Goal: Information Seeking & Learning: Check status

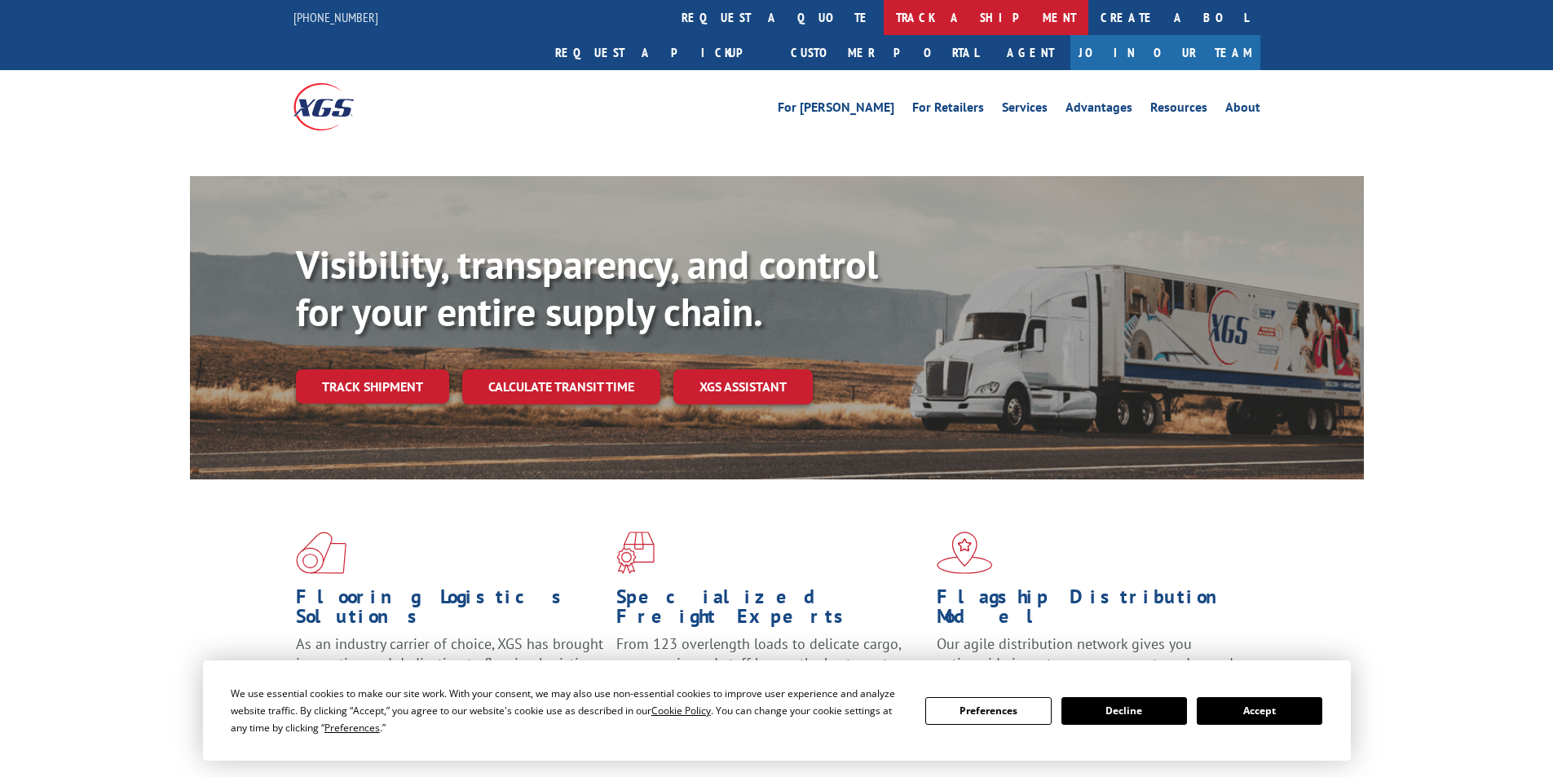
click at [884, 15] on link "track a shipment" at bounding box center [986, 17] width 205 height 35
click at [884, 11] on link "track a shipment" at bounding box center [986, 17] width 205 height 35
click at [884, 15] on link "track a shipment" at bounding box center [986, 17] width 205 height 35
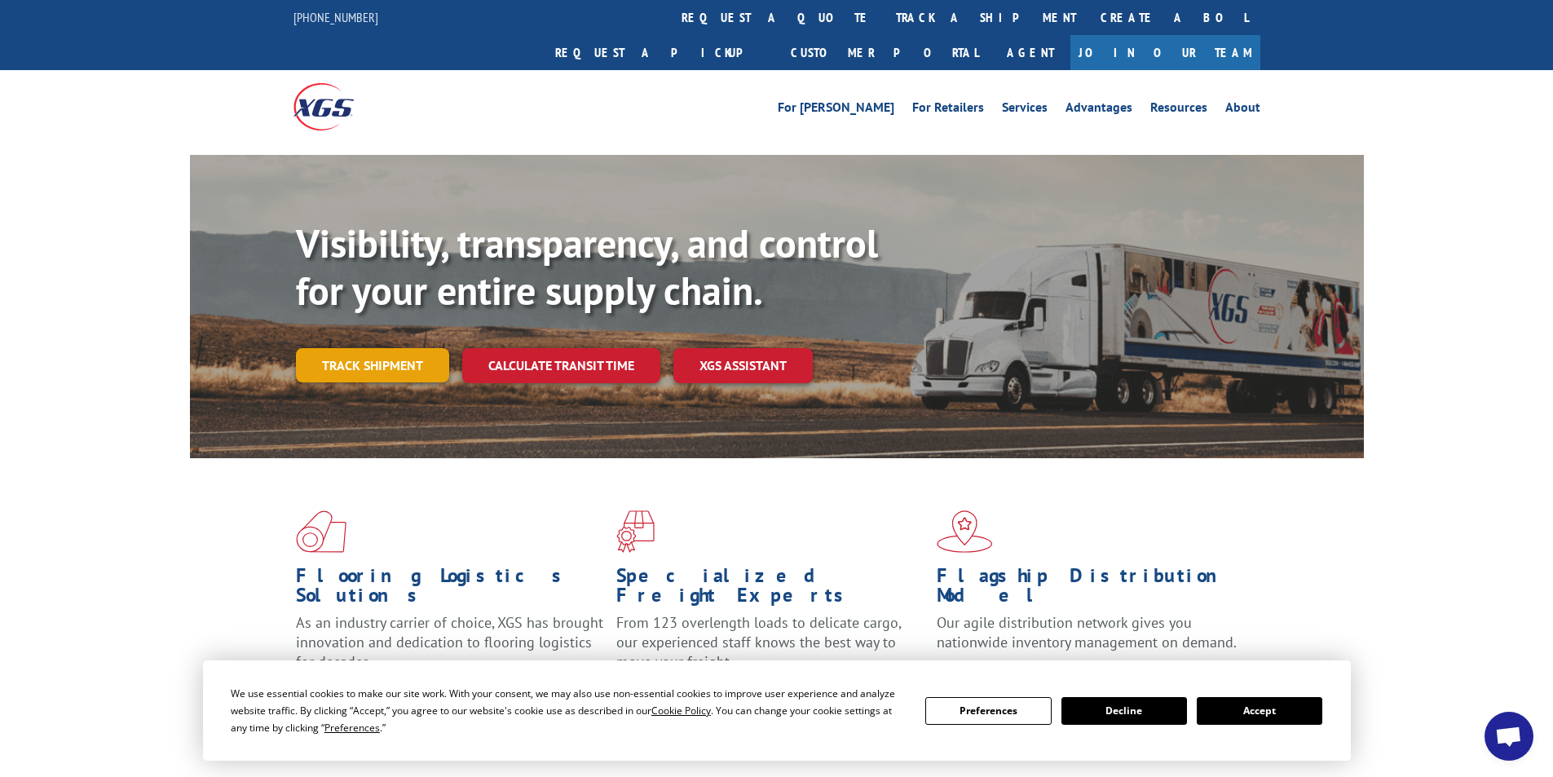
click at [422, 348] on link "Track shipment" at bounding box center [372, 365] width 153 height 34
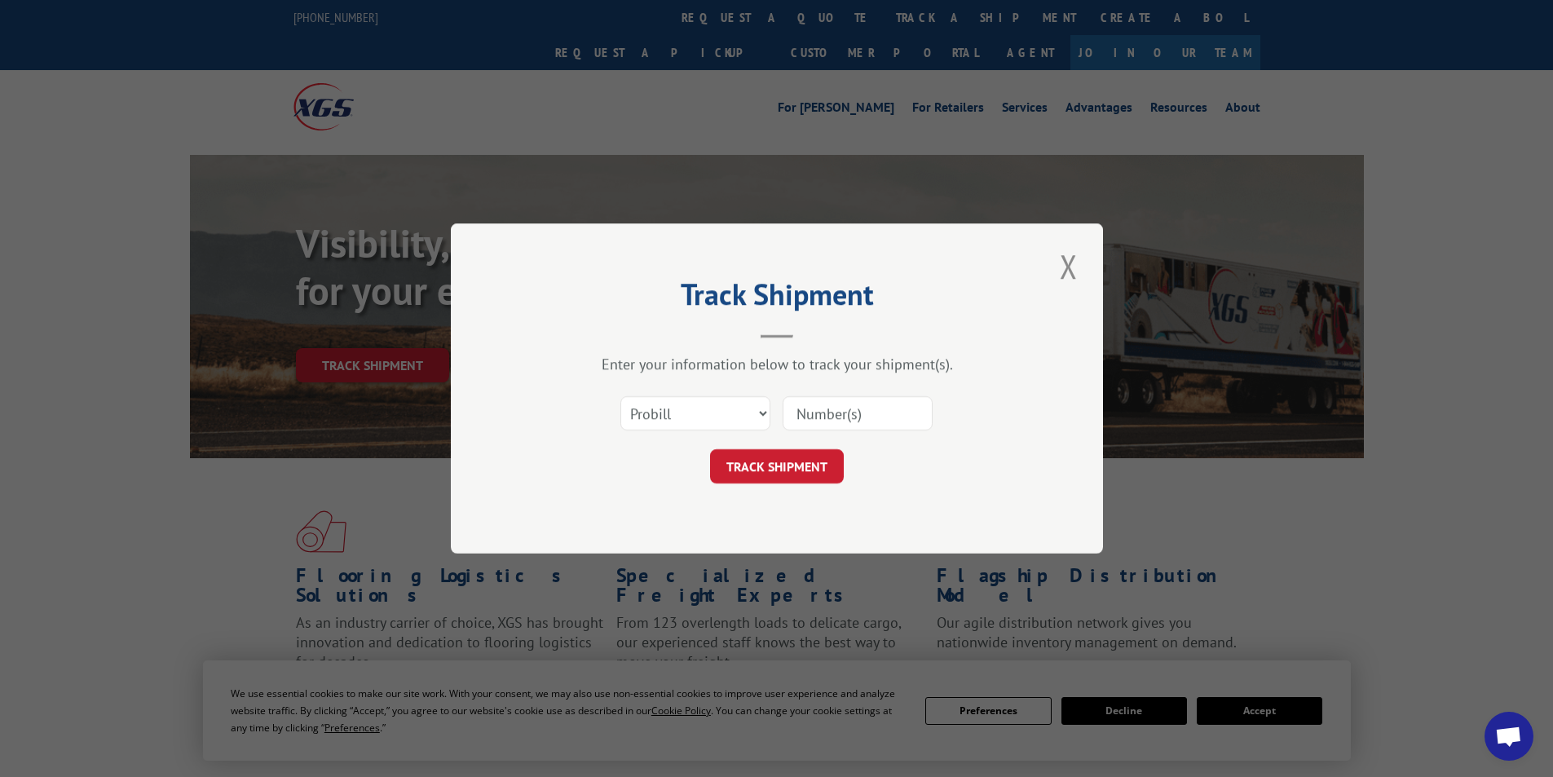
click at [771, 408] on div "Select category... Probill BOL PO" at bounding box center [776, 413] width 489 height 54
click at [726, 407] on select "Select category... Probill BOL PO" at bounding box center [695, 413] width 150 height 34
select select "bol"
click at [620, 396] on select "Select category... Probill BOL PO" at bounding box center [695, 413] width 150 height 34
paste input "5957988"
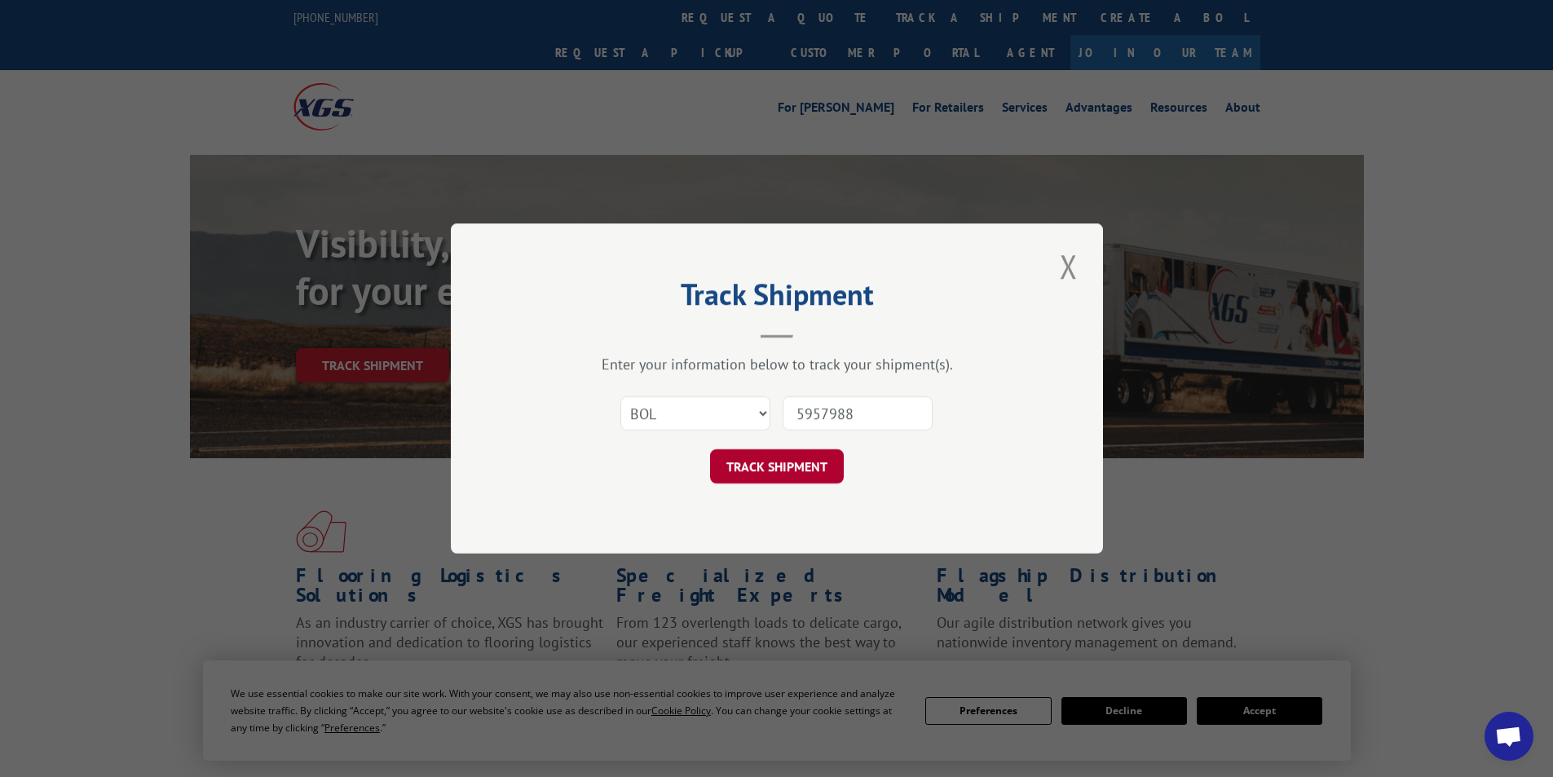
type input "5957988"
click at [774, 457] on button "TRACK SHIPMENT" at bounding box center [777, 466] width 134 height 34
